Goal: Task Accomplishment & Management: Use online tool/utility

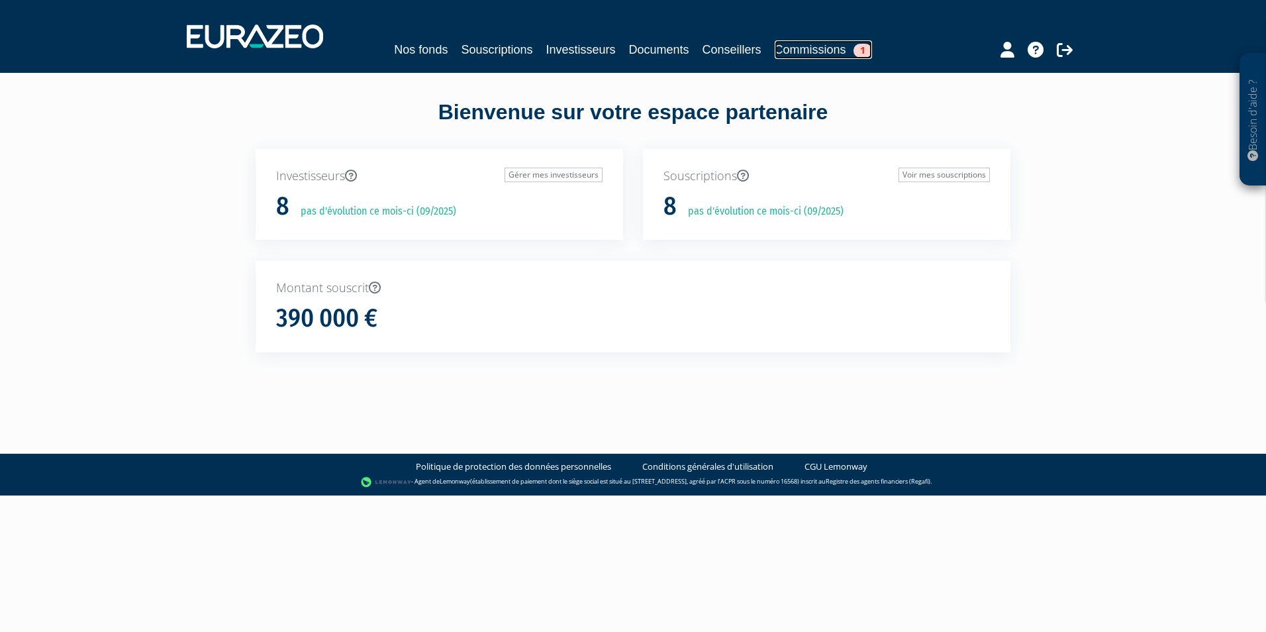
click at [805, 44] on link "Commissions 1" at bounding box center [823, 49] width 97 height 19
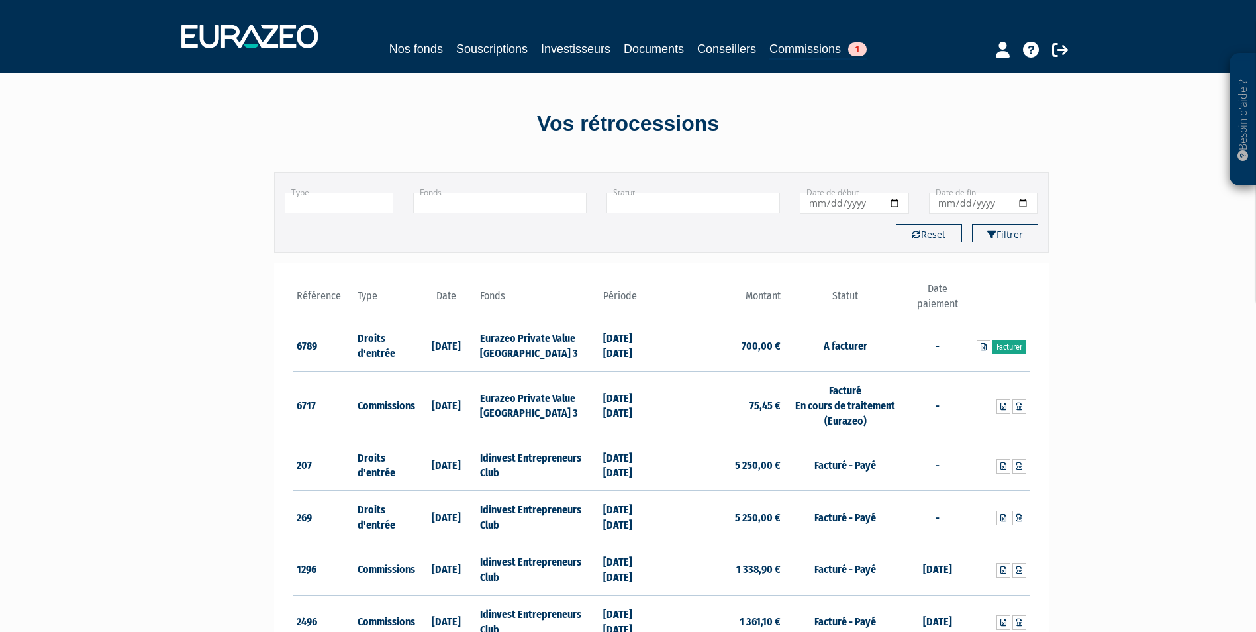
click at [1012, 345] on link "Facturer" at bounding box center [1009, 347] width 34 height 15
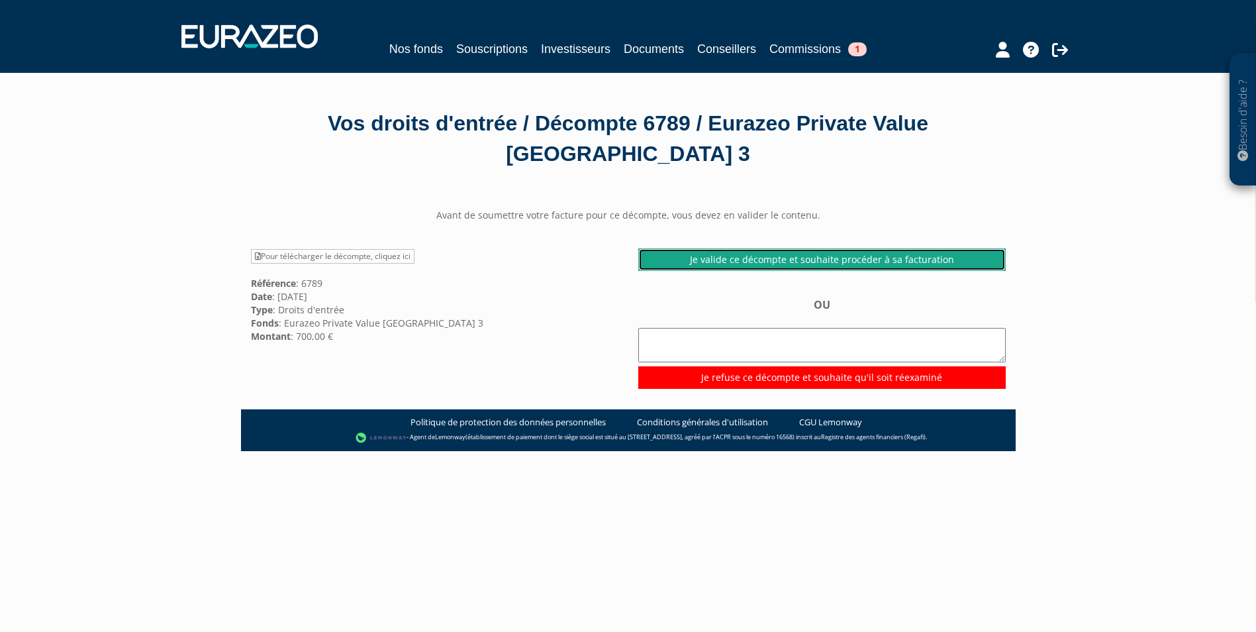
click at [824, 265] on link "Je valide ce décompte et souhaite procéder à sa facturation" at bounding box center [821, 259] width 367 height 23
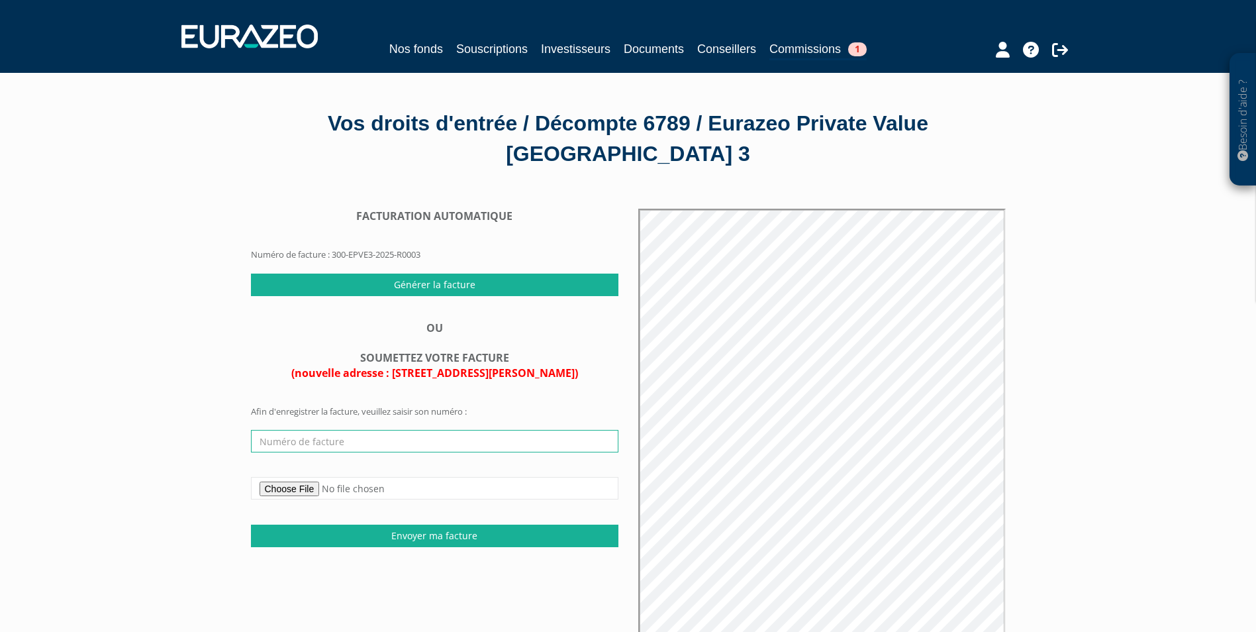
click at [328, 436] on input "text" at bounding box center [434, 441] width 367 height 23
type input "4"
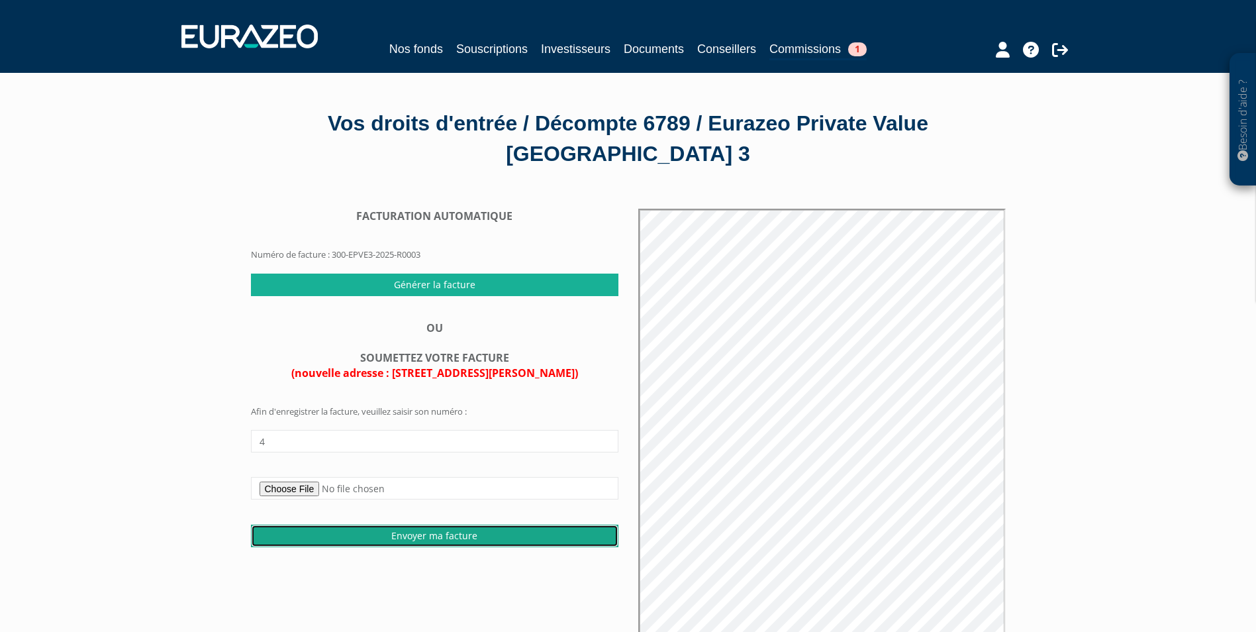
click at [297, 528] on input "Envoyer ma facture" at bounding box center [434, 535] width 367 height 23
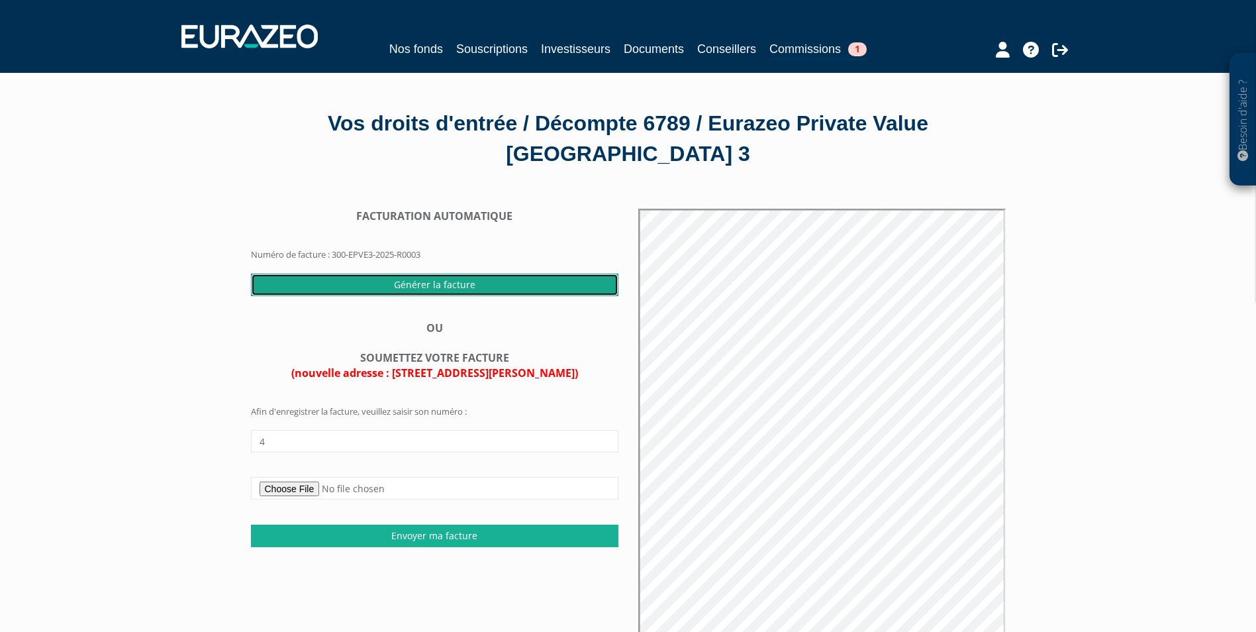
click at [427, 283] on input "Générer la facture" at bounding box center [434, 284] width 367 height 23
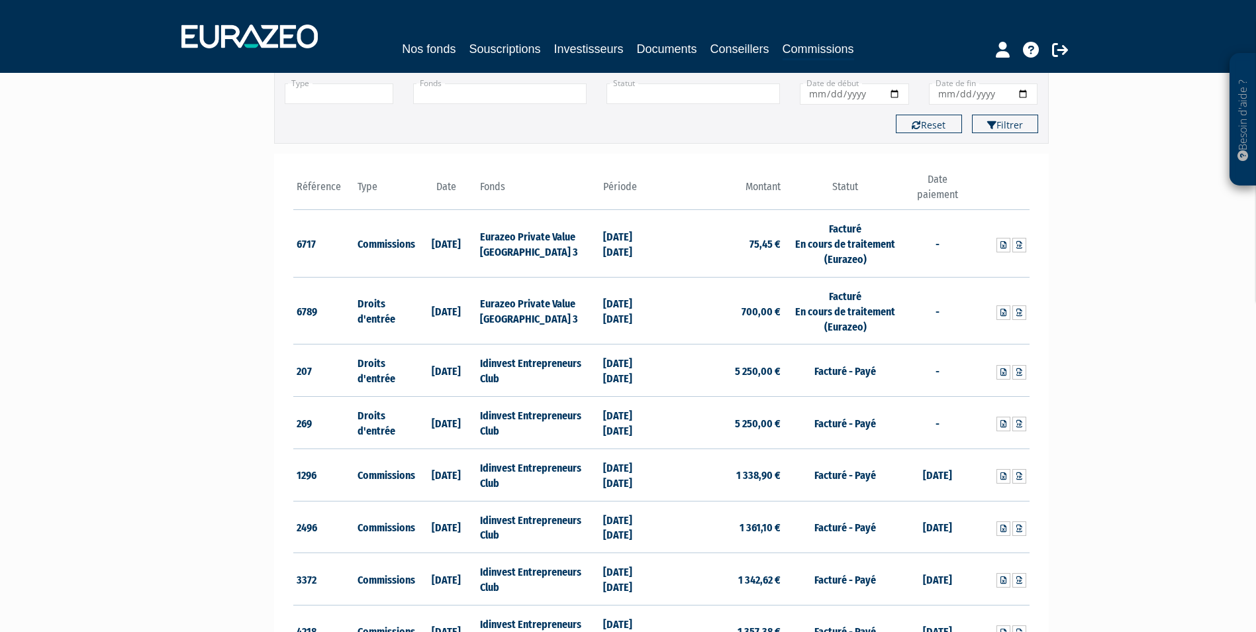
scroll to position [66, 0]
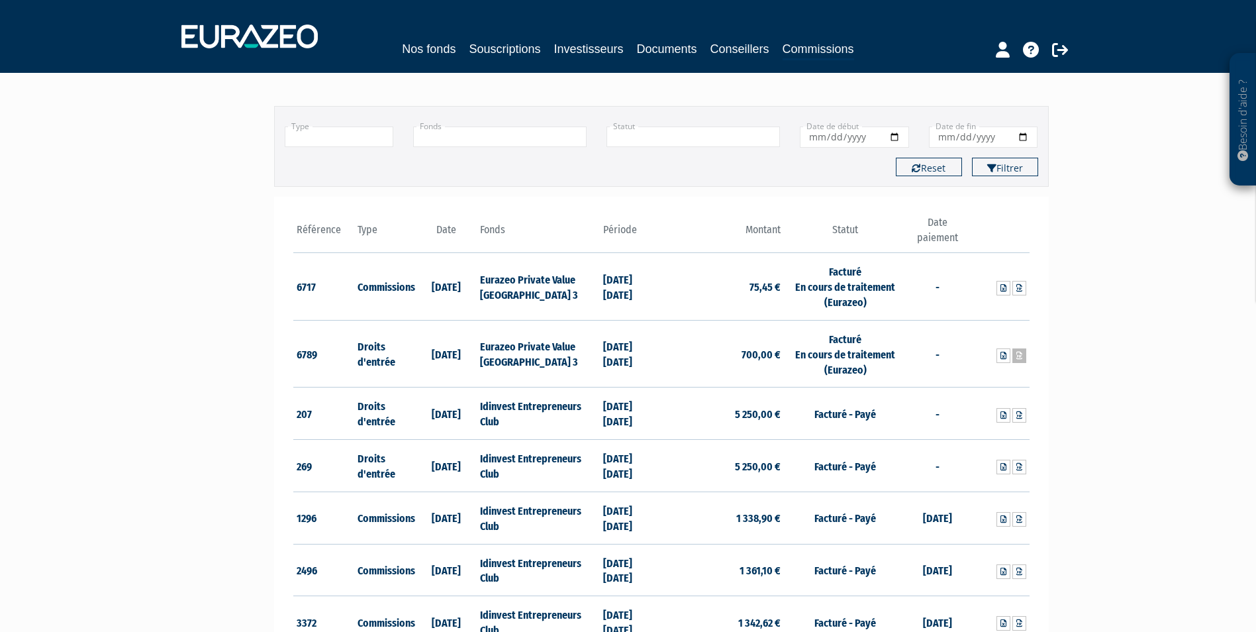
click at [1018, 356] on icon at bounding box center [1019, 356] width 6 height 8
